Goal: Complete application form

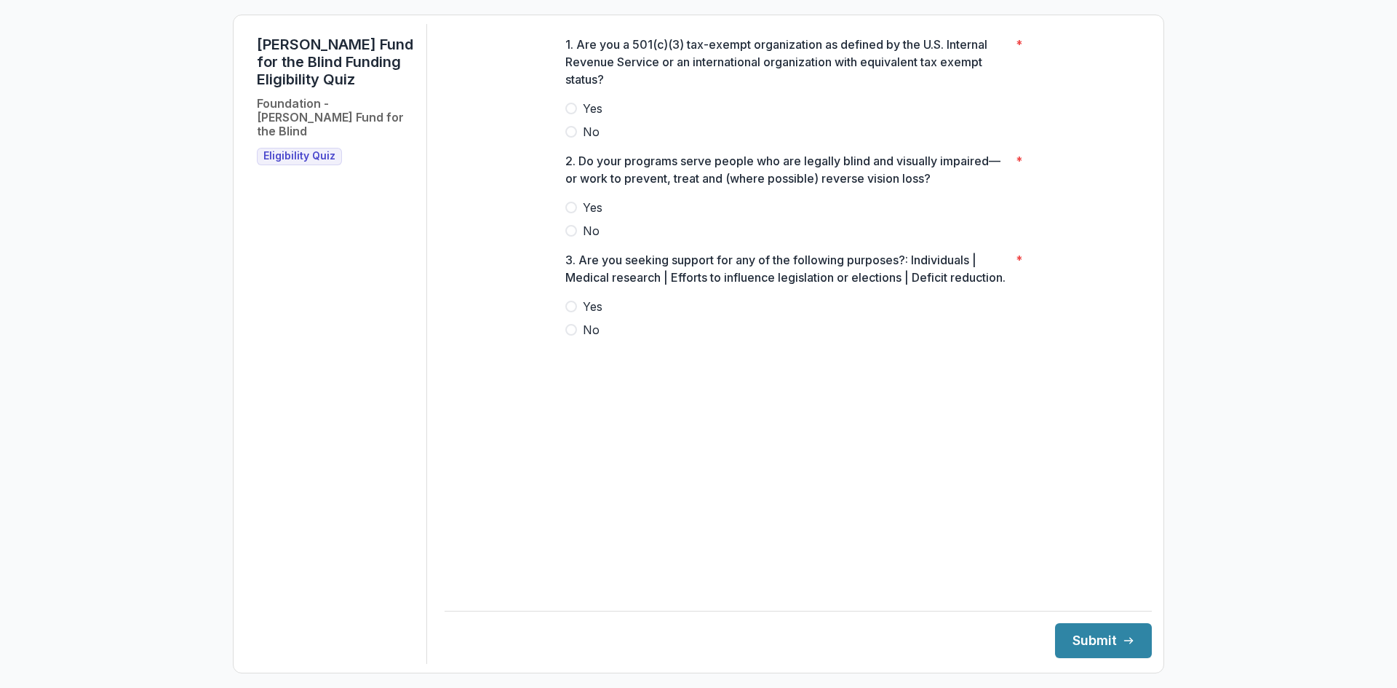
click at [573, 114] on span at bounding box center [571, 109] width 12 height 12
click at [575, 213] on span at bounding box center [571, 208] width 12 height 12
drag, startPoint x: 579, startPoint y: 362, endPoint x: 591, endPoint y: 361, distance: 11.7
click at [579, 338] on label "No" at bounding box center [798, 329] width 466 height 17
click at [1105, 641] on button "Submit" at bounding box center [1103, 640] width 97 height 35
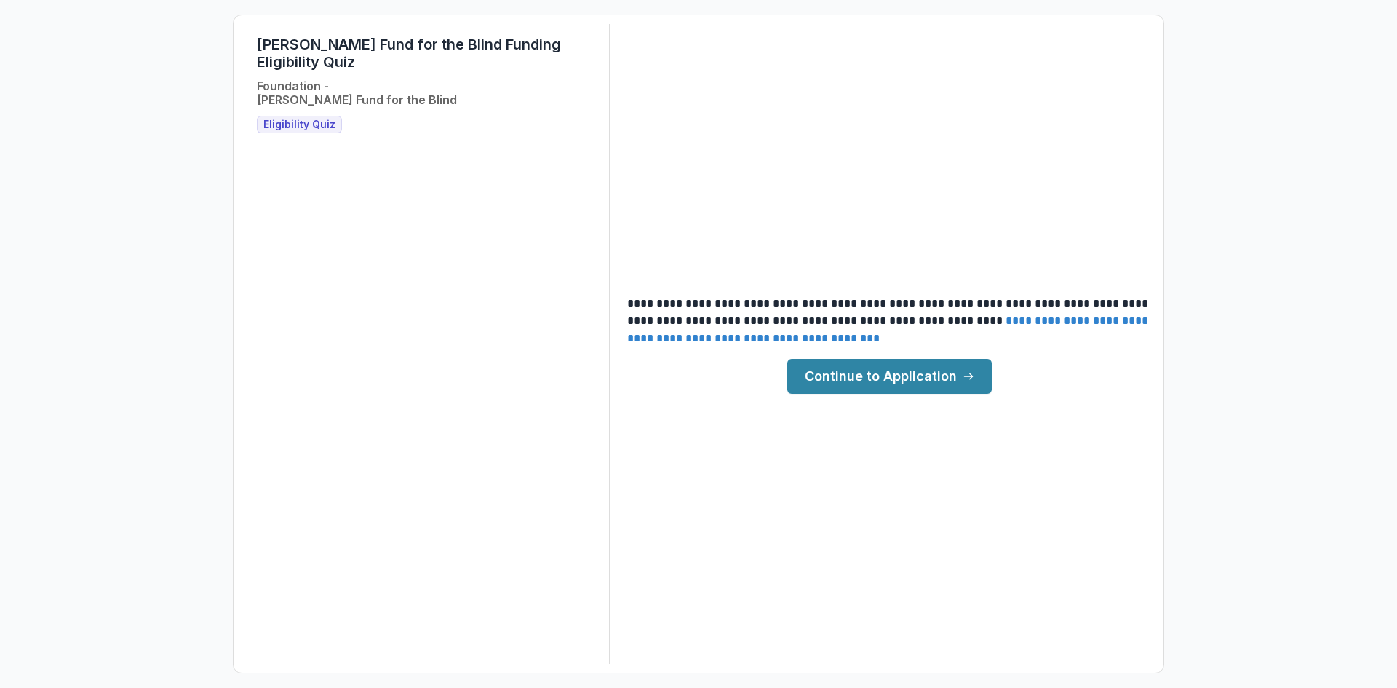
click at [969, 343] on link "**********" at bounding box center [889, 329] width 524 height 28
